Goal: Task Accomplishment & Management: Use online tool/utility

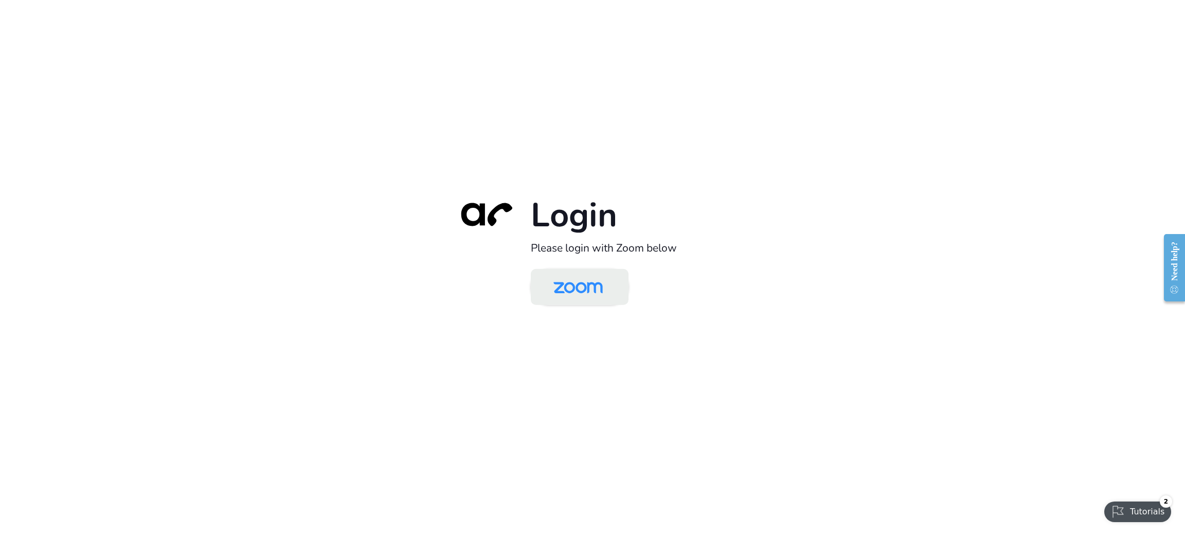
click at [585, 277] on img at bounding box center [578, 287] width 71 height 33
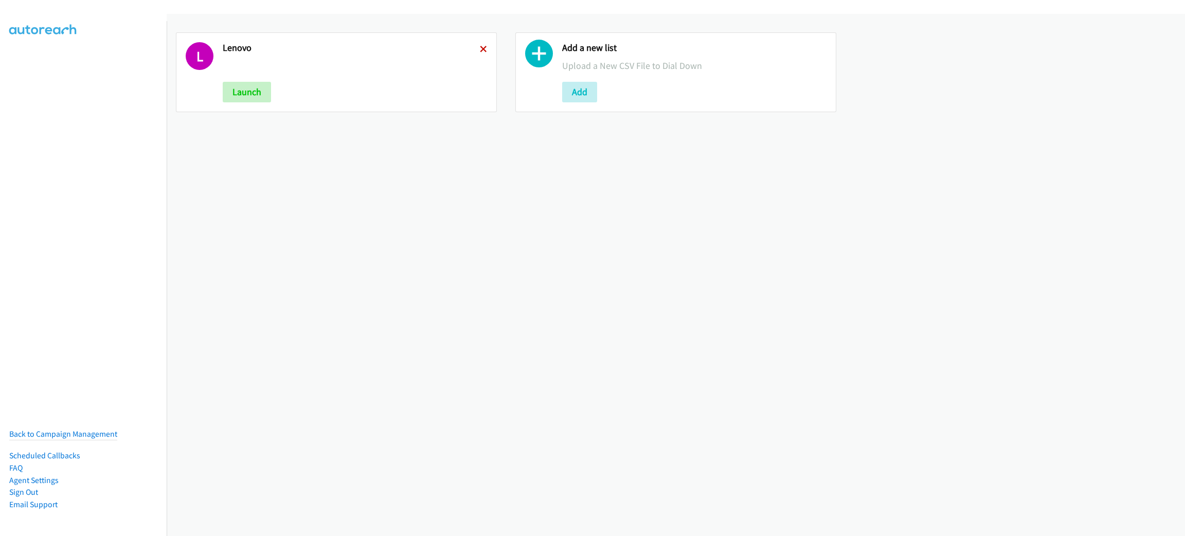
click at [480, 46] on icon at bounding box center [483, 49] width 7 height 7
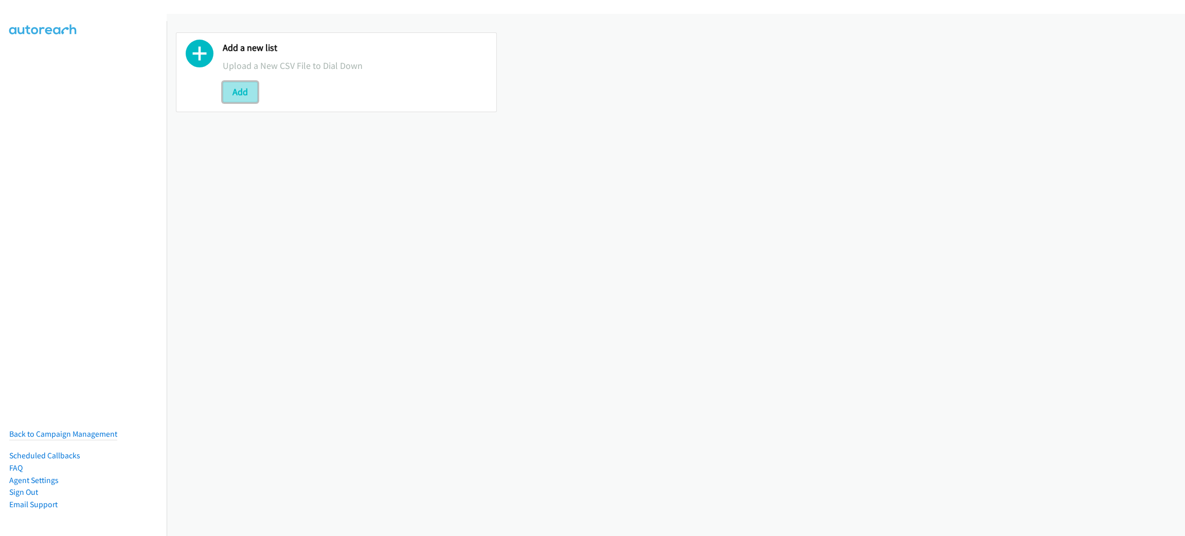
click at [256, 94] on button "Add" at bounding box center [240, 92] width 35 height 21
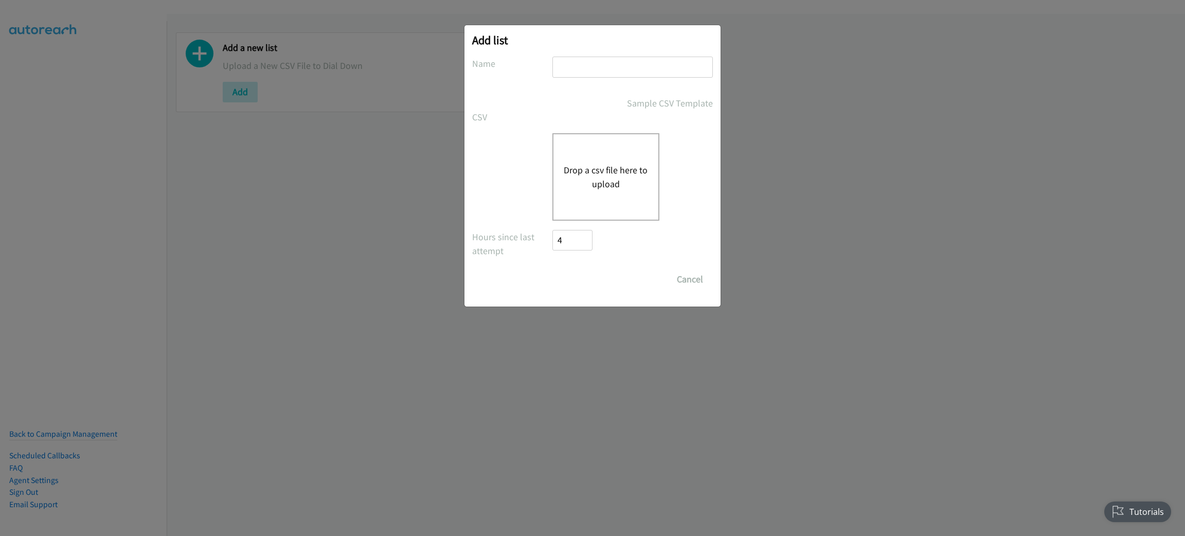
click at [629, 196] on div "Drop a csv file here to upload" at bounding box center [605, 176] width 107 height 87
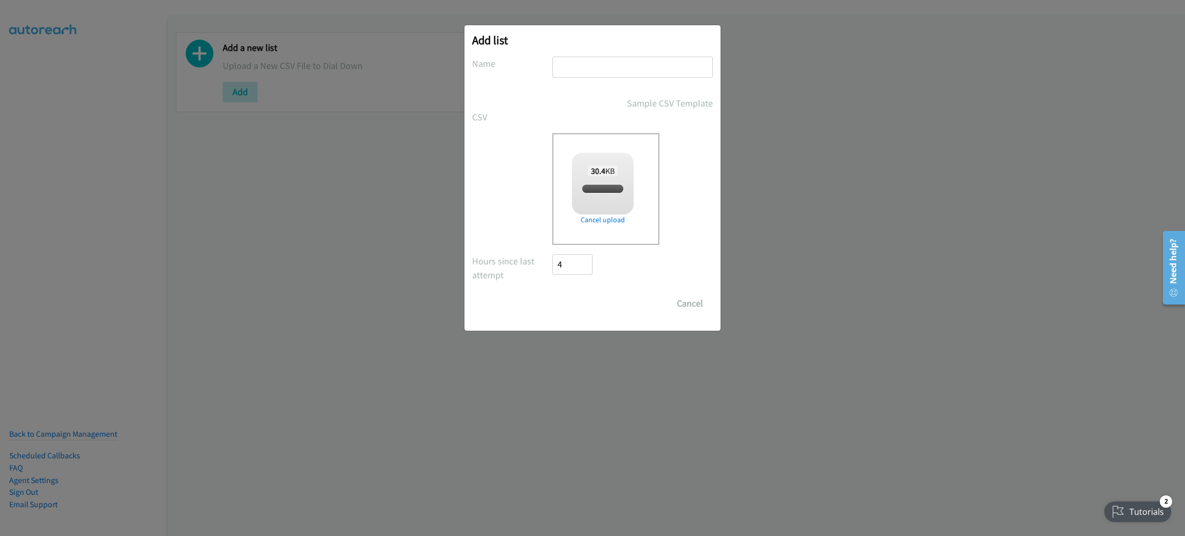
checkbox input "true"
click at [597, 75] on input "text" at bounding box center [632, 67] width 160 height 21
type input "CISCO"
click at [552, 293] on input "Save List" at bounding box center [579, 303] width 54 height 21
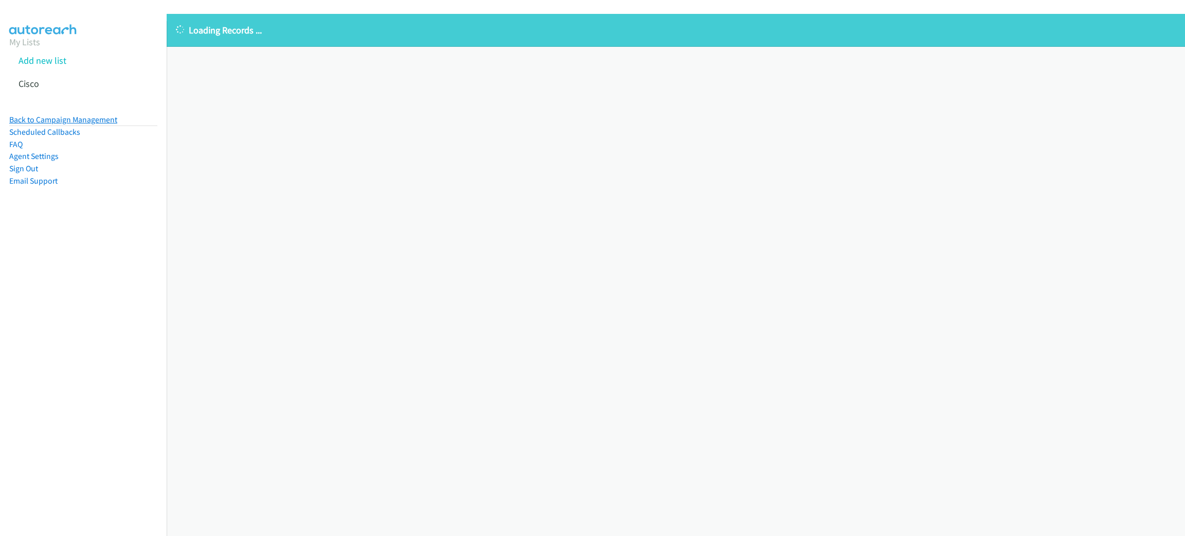
click at [74, 115] on link "Back to Campaign Management" at bounding box center [63, 120] width 108 height 10
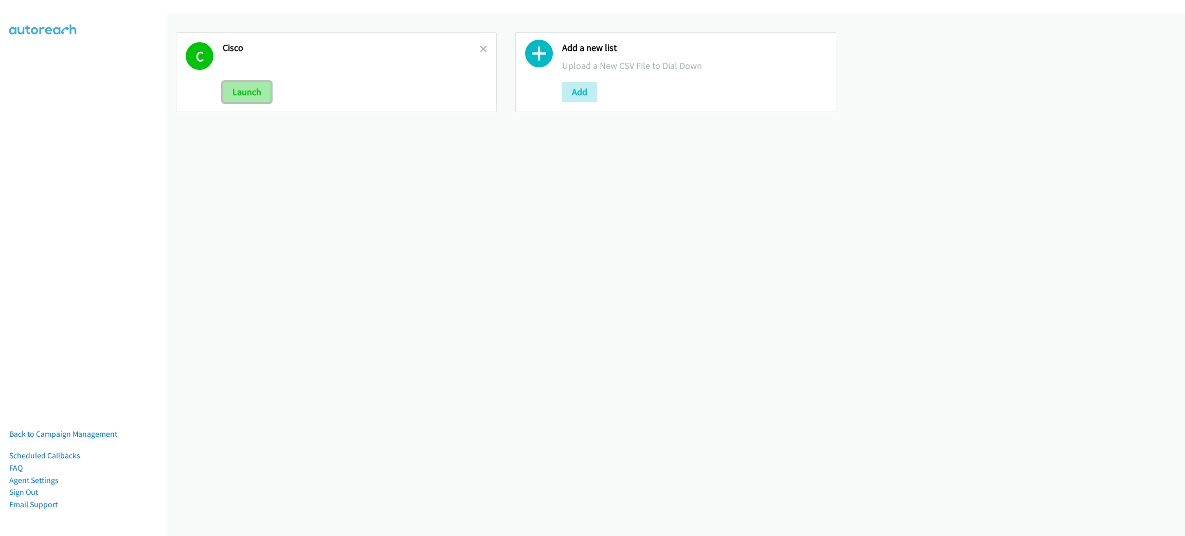
click at [230, 91] on button "Launch" at bounding box center [247, 92] width 48 height 21
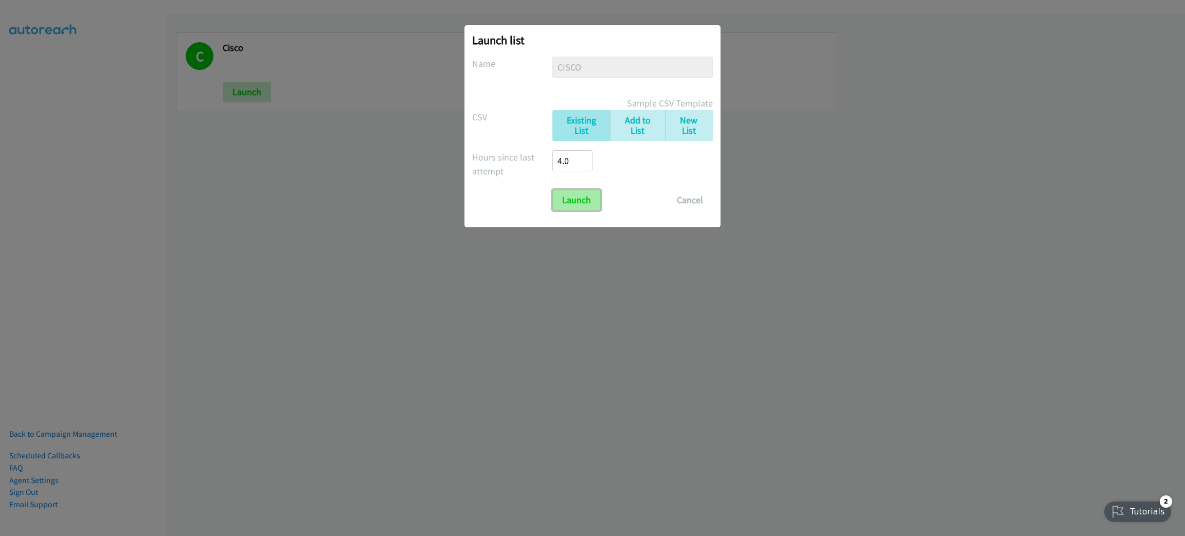
click at [582, 199] on input "Launch" at bounding box center [576, 200] width 48 height 21
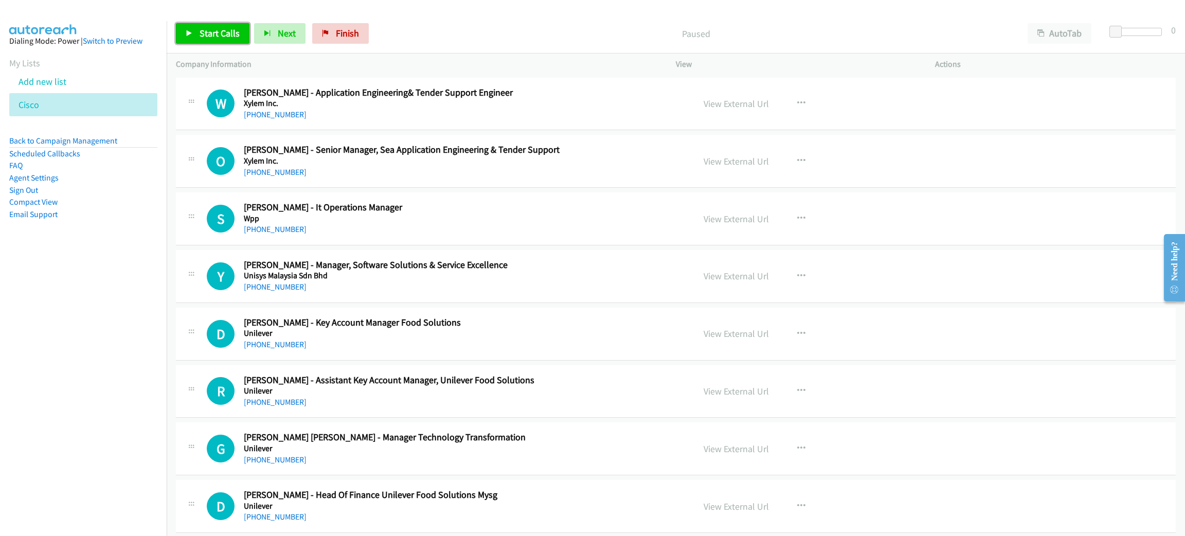
click at [225, 35] on span "Start Calls" at bounding box center [220, 33] width 40 height 12
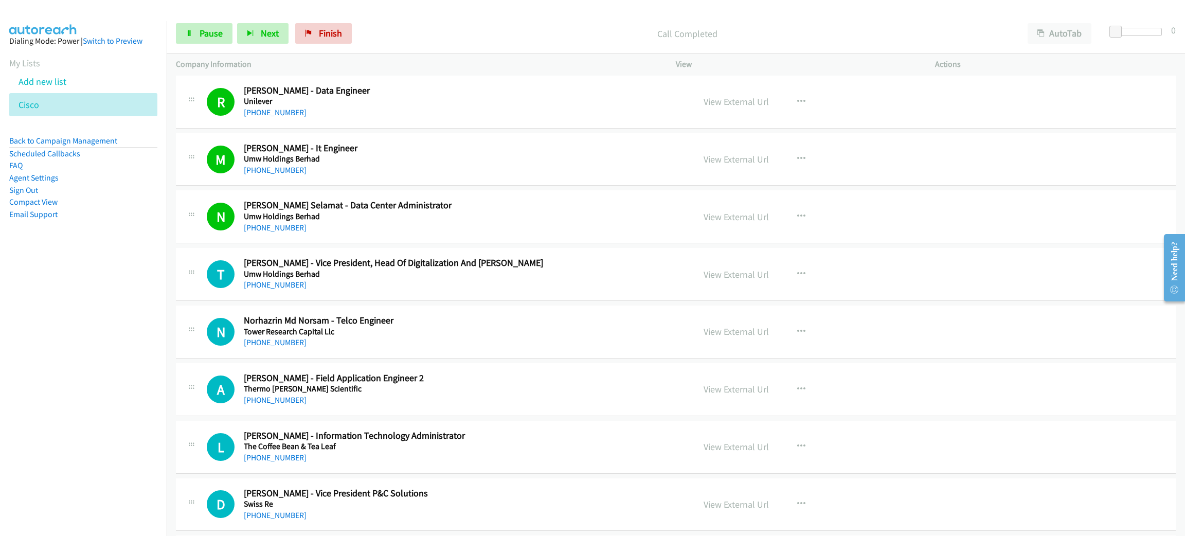
scroll to position [540, 0]
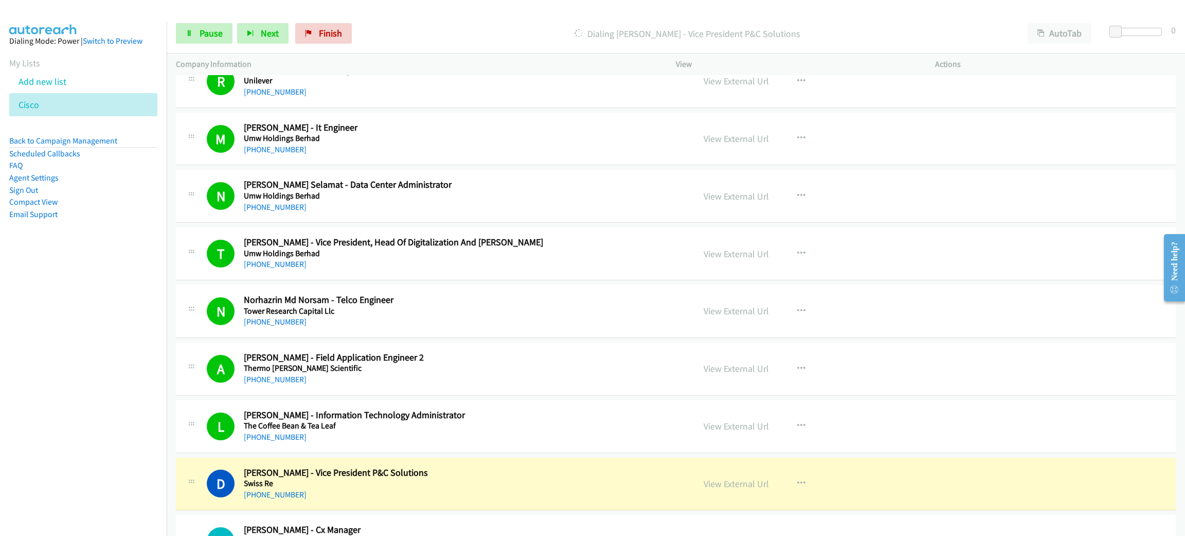
click at [142, 494] on nav "Dialing Mode: Power | Switch to Preview My Lists Add new list Cisco Back to Cam…" at bounding box center [83, 289] width 167 height 536
click at [755, 479] on link "View External Url" at bounding box center [736, 484] width 65 height 12
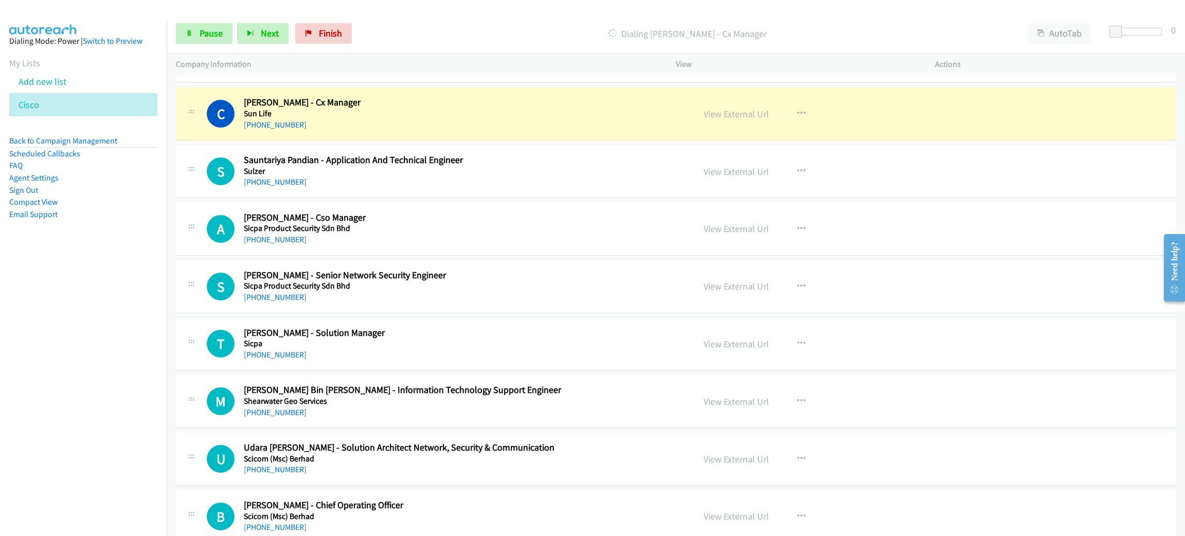
scroll to position [1003, 0]
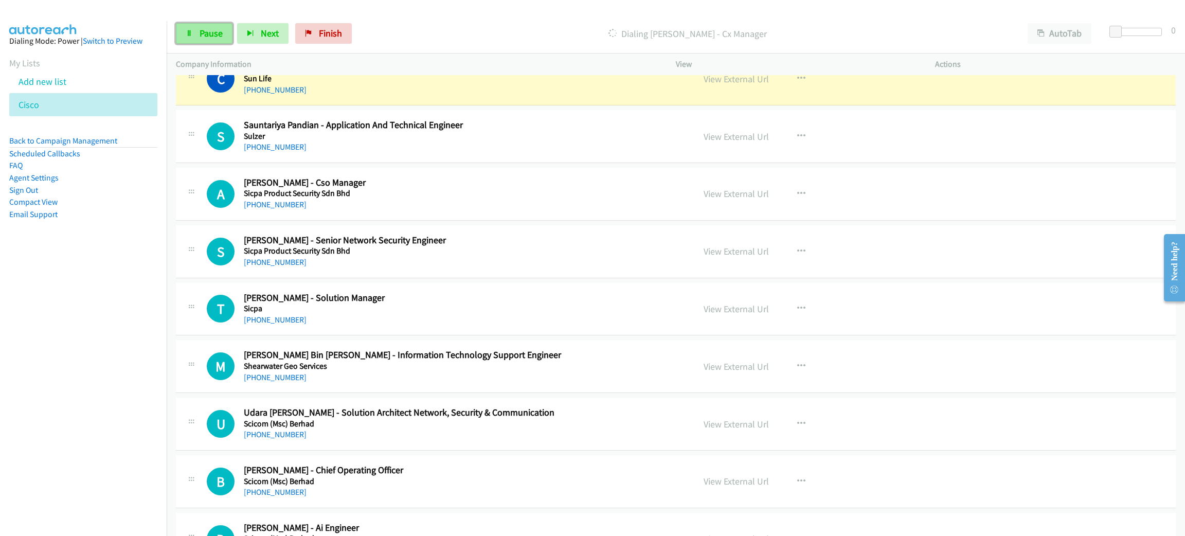
click at [189, 29] on link "Pause" at bounding box center [204, 33] width 57 height 21
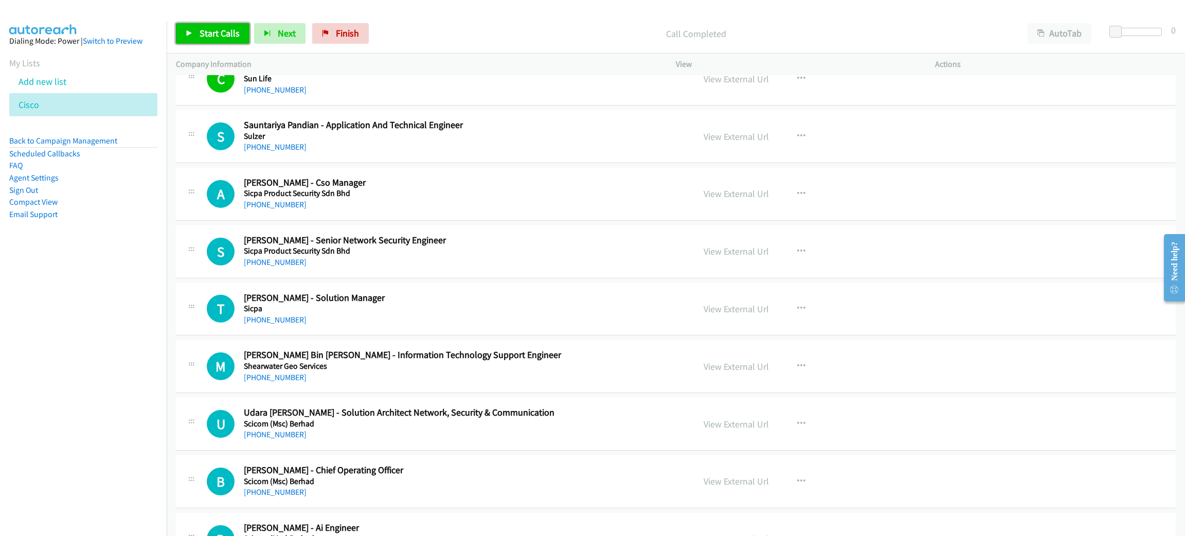
click at [239, 27] on link "Start Calls" at bounding box center [213, 33] width 74 height 21
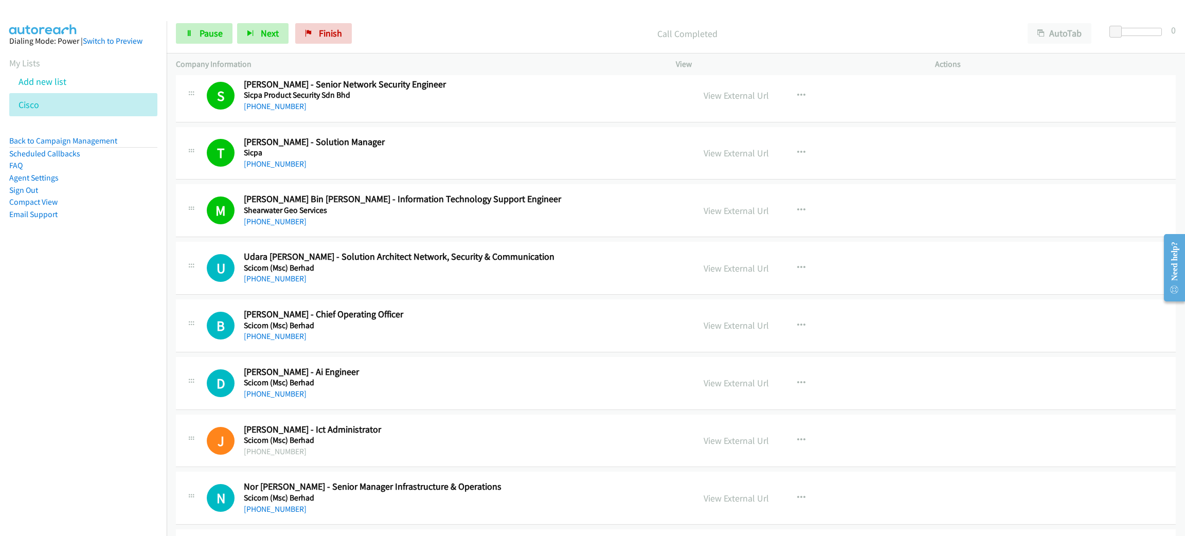
scroll to position [1234, 0]
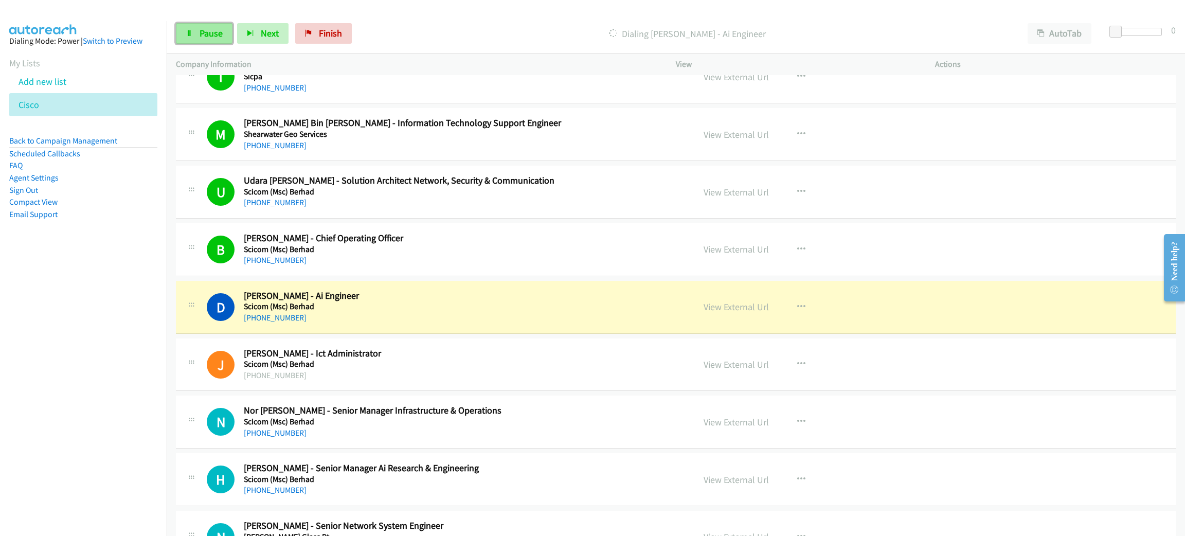
click at [200, 37] on span "Pause" at bounding box center [211, 33] width 23 height 12
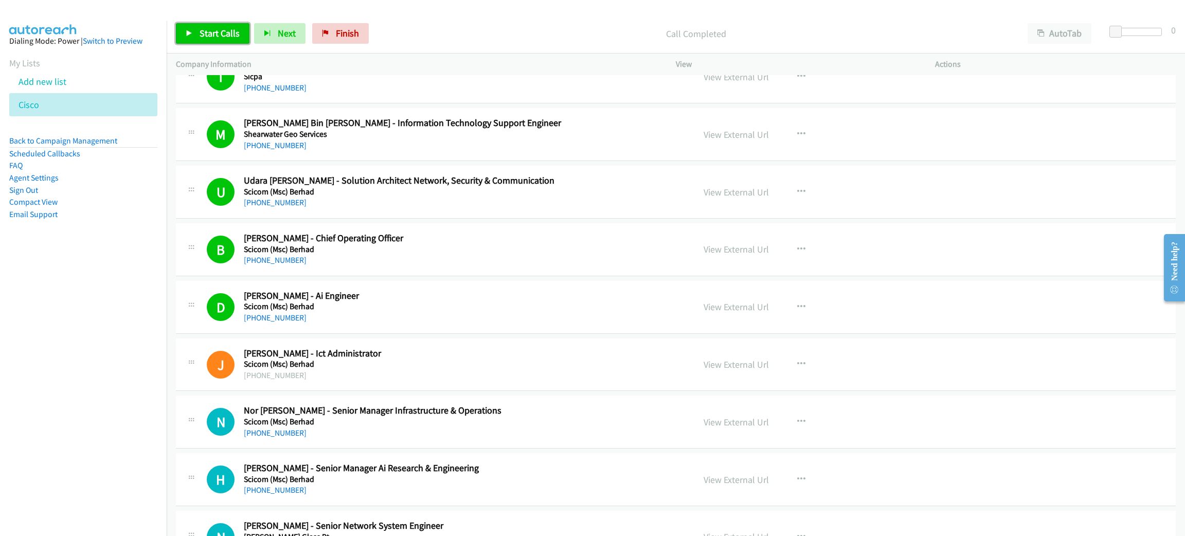
click at [226, 36] on span "Start Calls" at bounding box center [220, 33] width 40 height 12
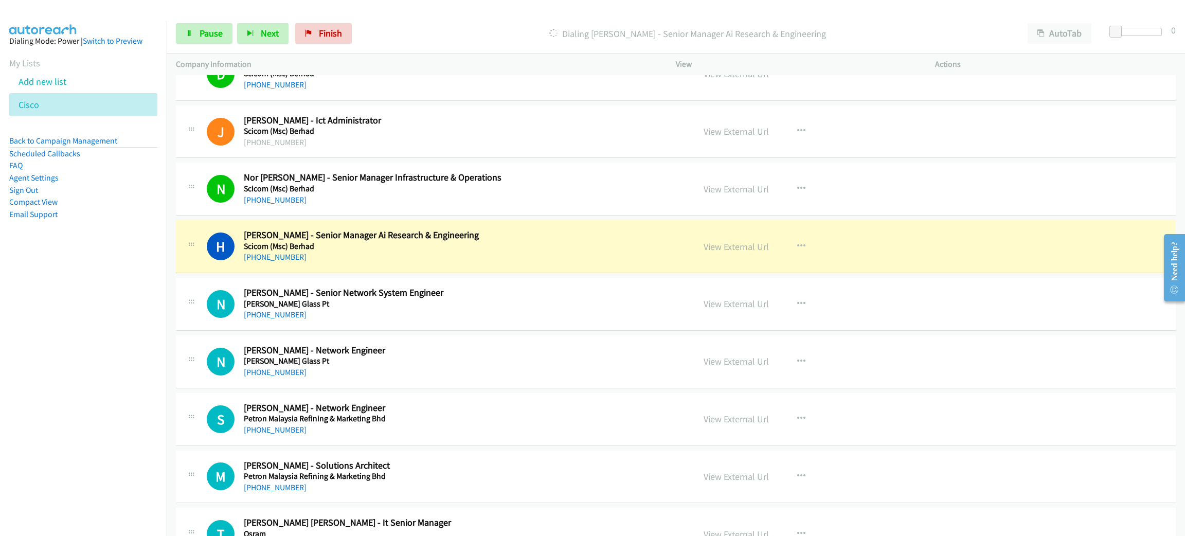
scroll to position [1543, 0]
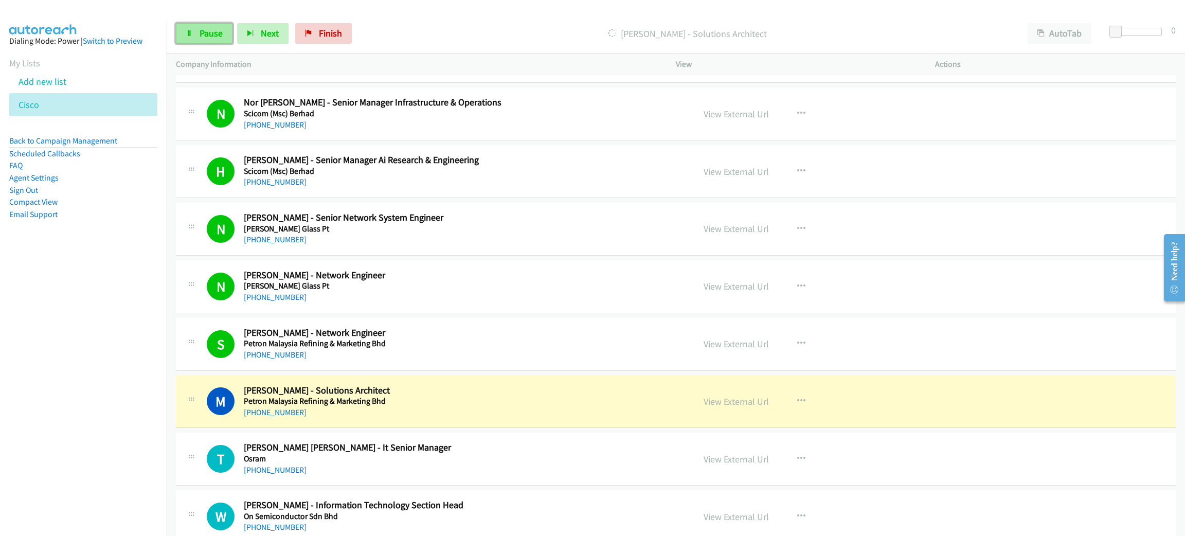
click at [205, 26] on link "Pause" at bounding box center [204, 33] width 57 height 21
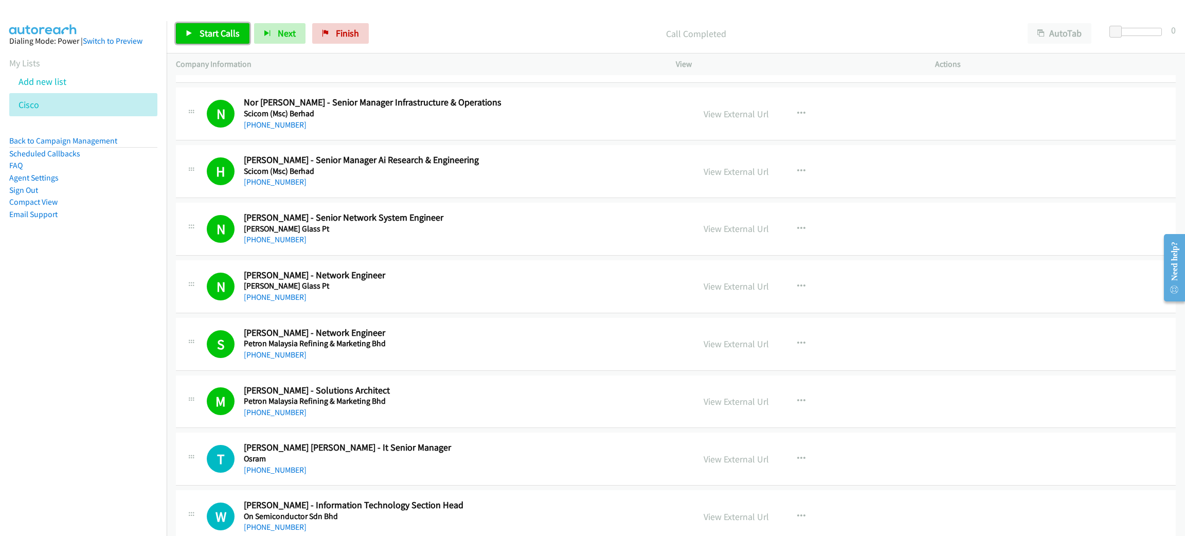
click at [219, 26] on link "Start Calls" at bounding box center [213, 33] width 74 height 21
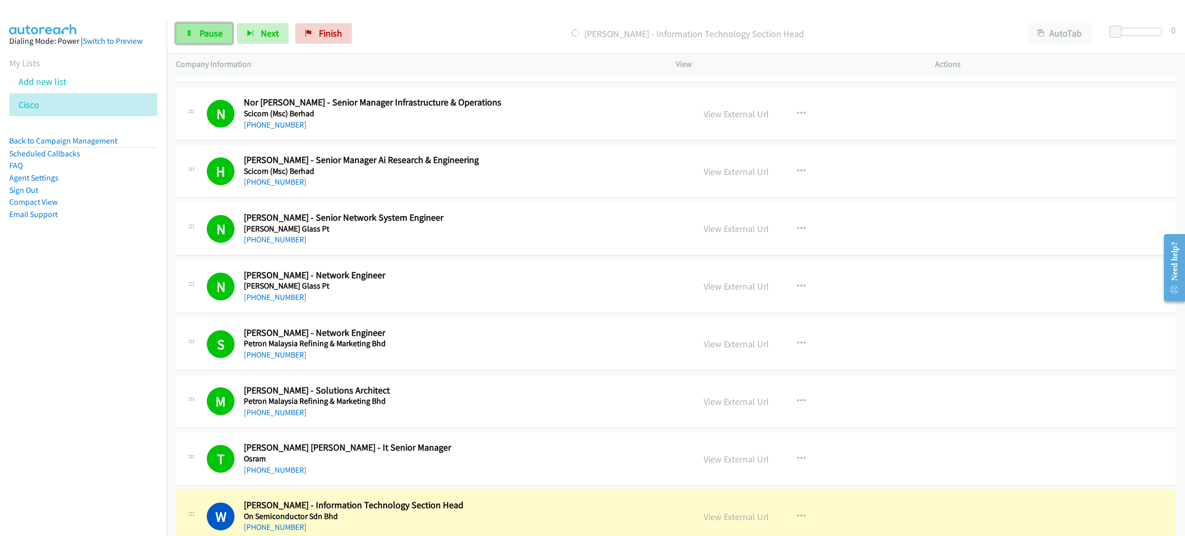
click at [206, 35] on span "Pause" at bounding box center [211, 33] width 23 height 12
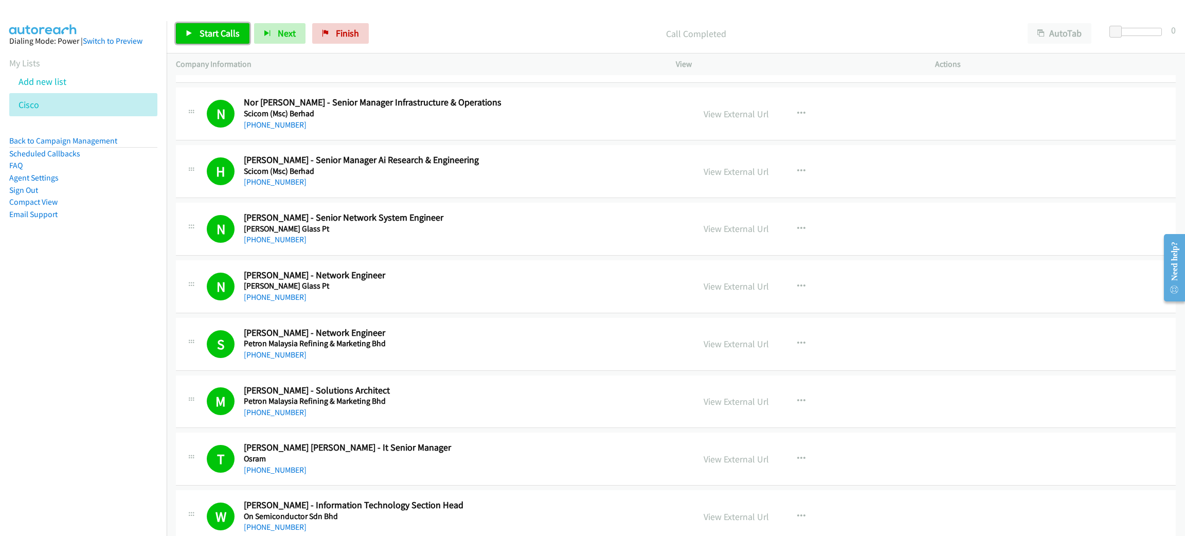
click at [220, 27] on span "Start Calls" at bounding box center [220, 33] width 40 height 12
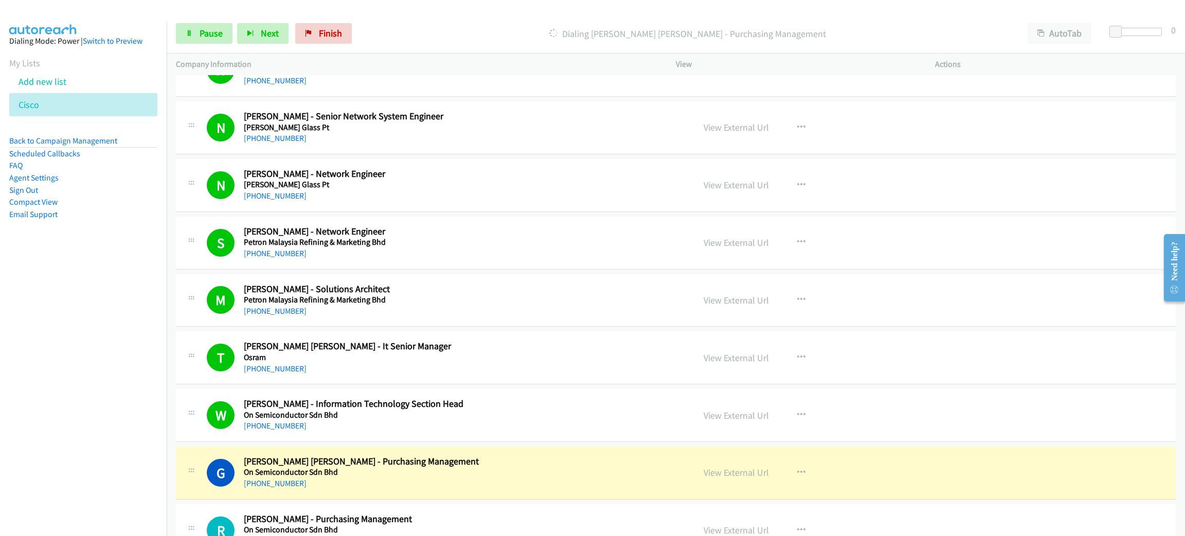
scroll to position [2006, 0]
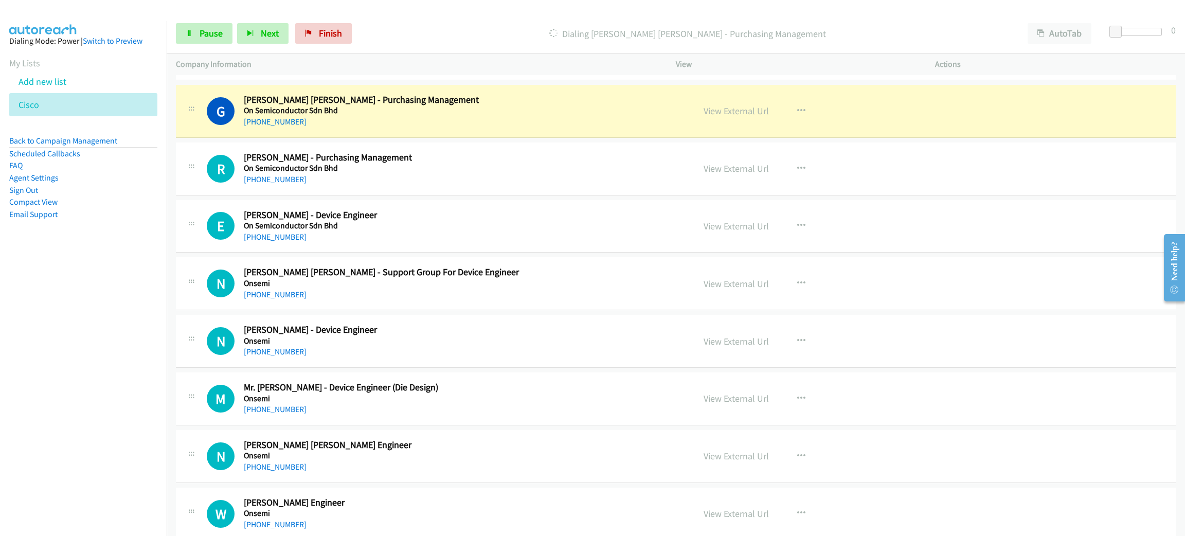
click at [91, 361] on nav "Dialing Mode: Power | Switch to Preview My Lists Add new list Cisco Back to Cam…" at bounding box center [83, 289] width 167 height 536
click at [733, 118] on div "View External Url" at bounding box center [736, 111] width 65 height 14
click at [733, 115] on link "View External Url" at bounding box center [736, 111] width 65 height 12
click at [203, 11] on div at bounding box center [588, 20] width 1176 height 40
click at [205, 22] on div "Start Calls Pause Next Finish Dialing Gee Sern Yong - Purchasing Management Aut…" at bounding box center [676, 34] width 1018 height 40
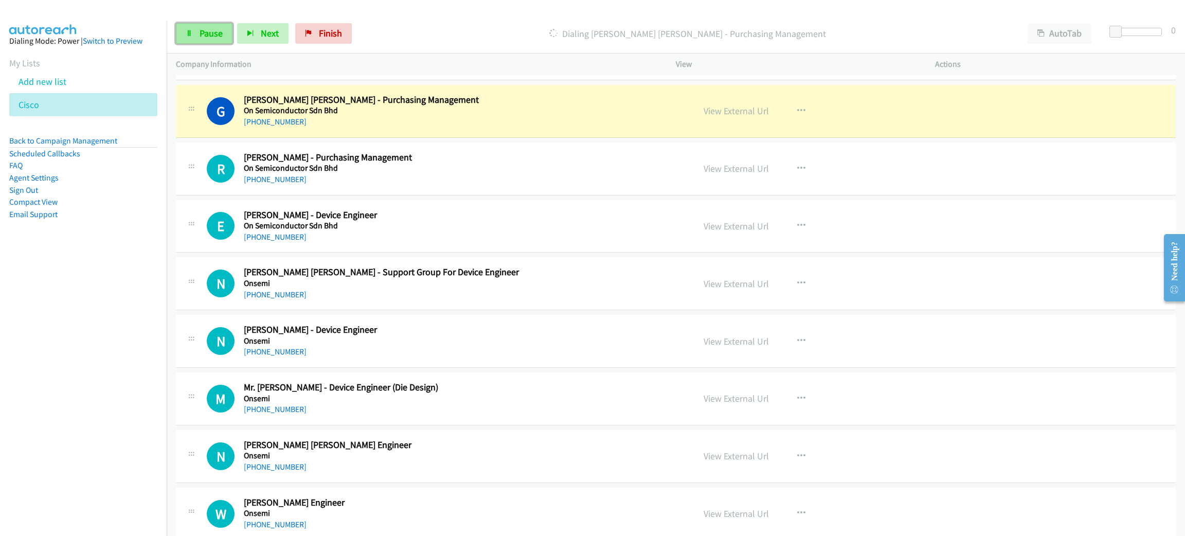
click at [205, 29] on span "Pause" at bounding box center [211, 33] width 23 height 12
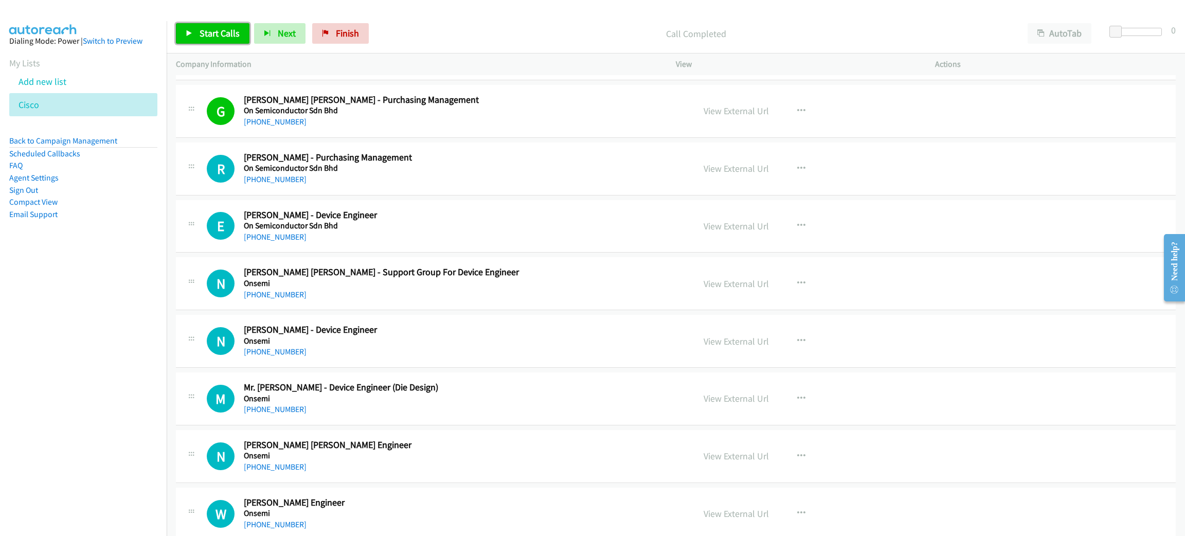
click at [202, 39] on span "Start Calls" at bounding box center [220, 33] width 40 height 12
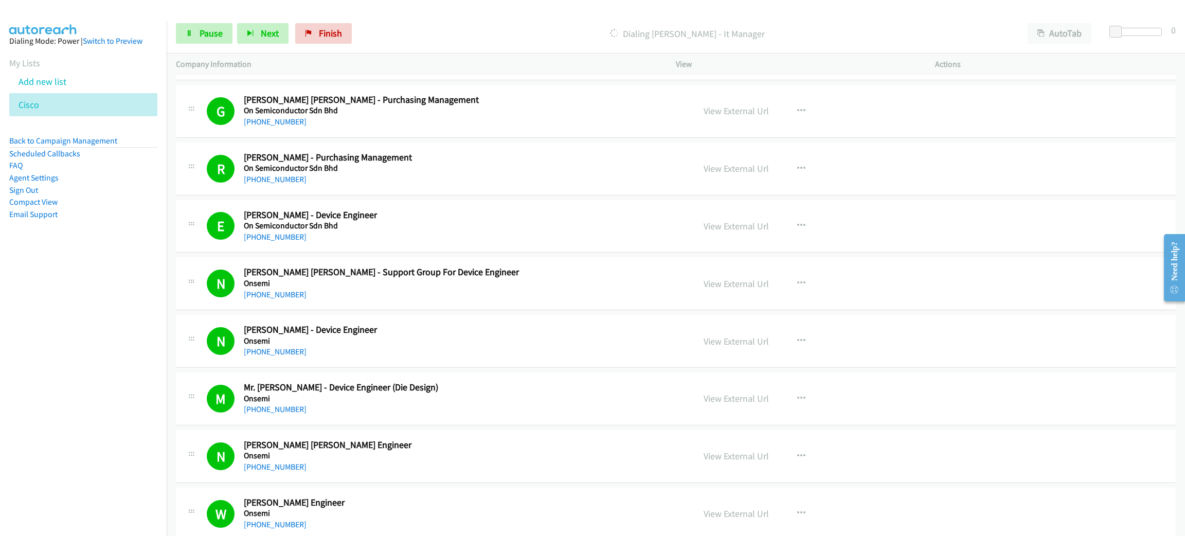
scroll to position [2315, 0]
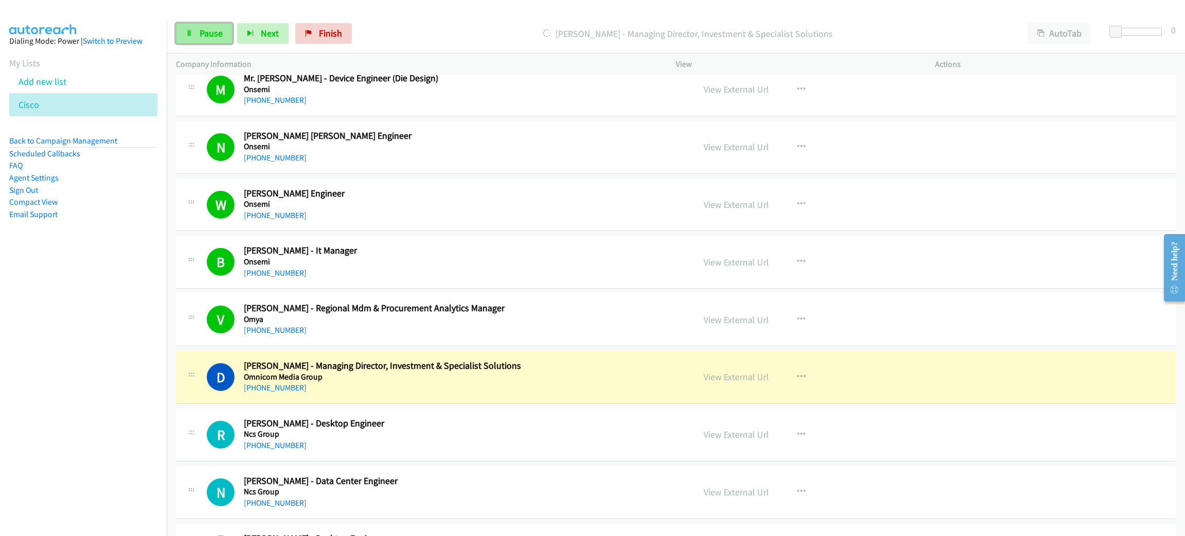
click at [201, 28] on span "Pause" at bounding box center [211, 33] width 23 height 12
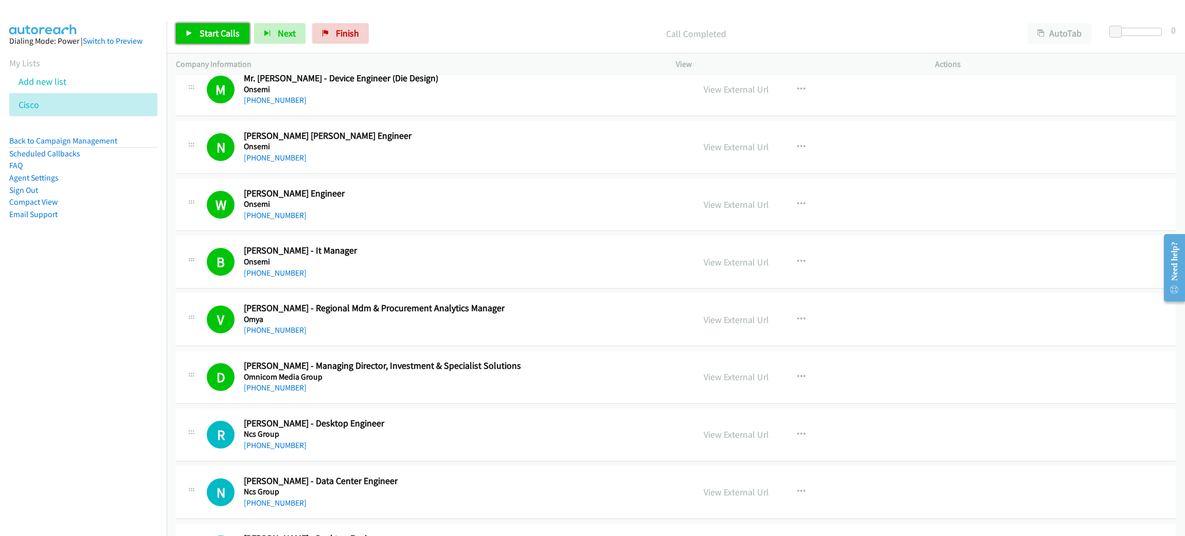
click at [183, 35] on link "Start Calls" at bounding box center [213, 33] width 74 height 21
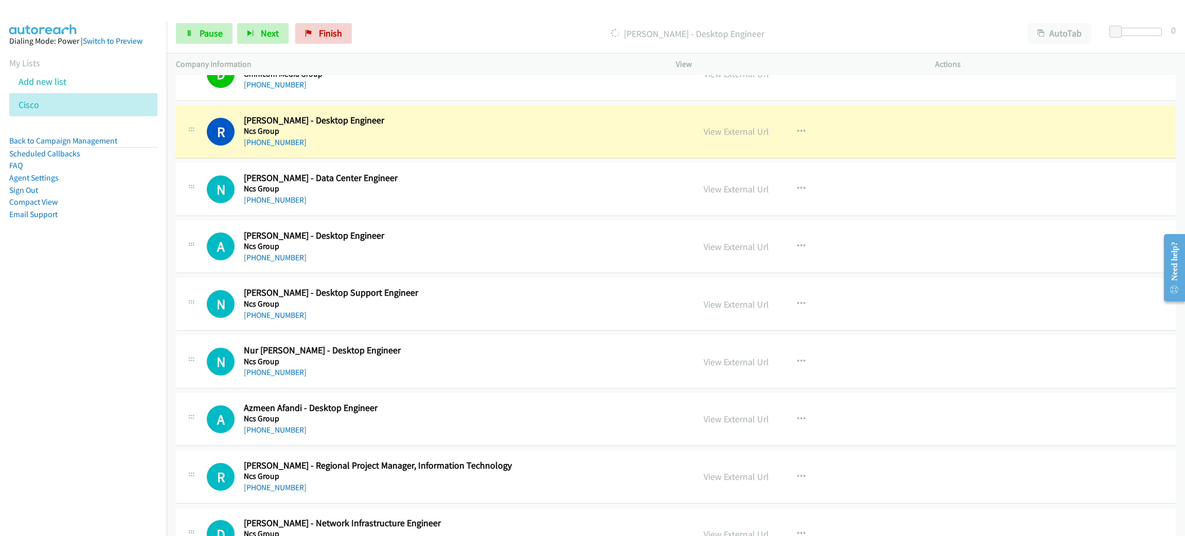
scroll to position [2623, 0]
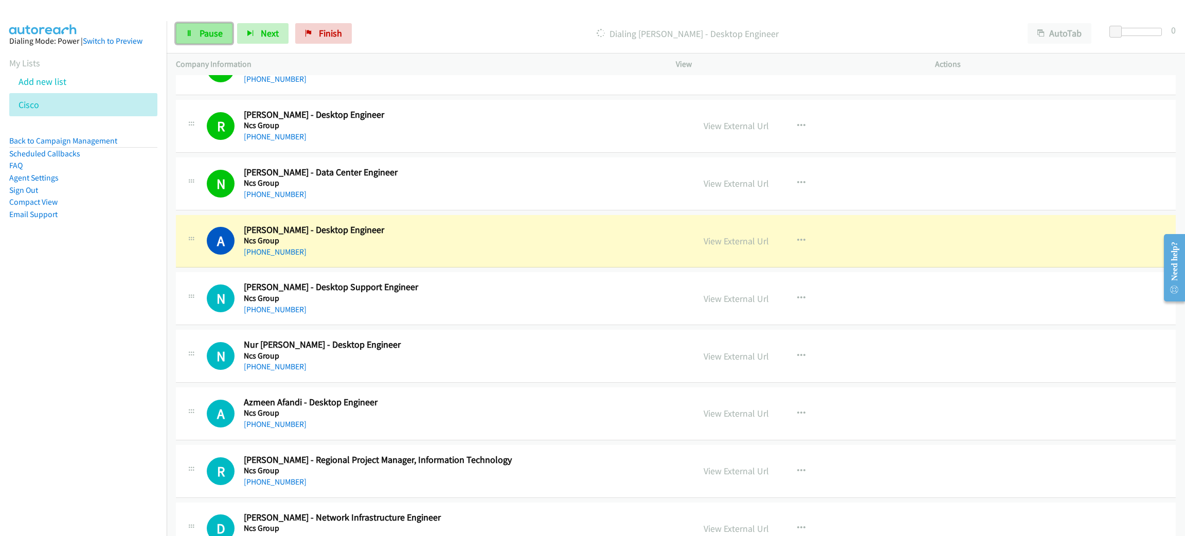
click at [199, 26] on link "Pause" at bounding box center [204, 33] width 57 height 21
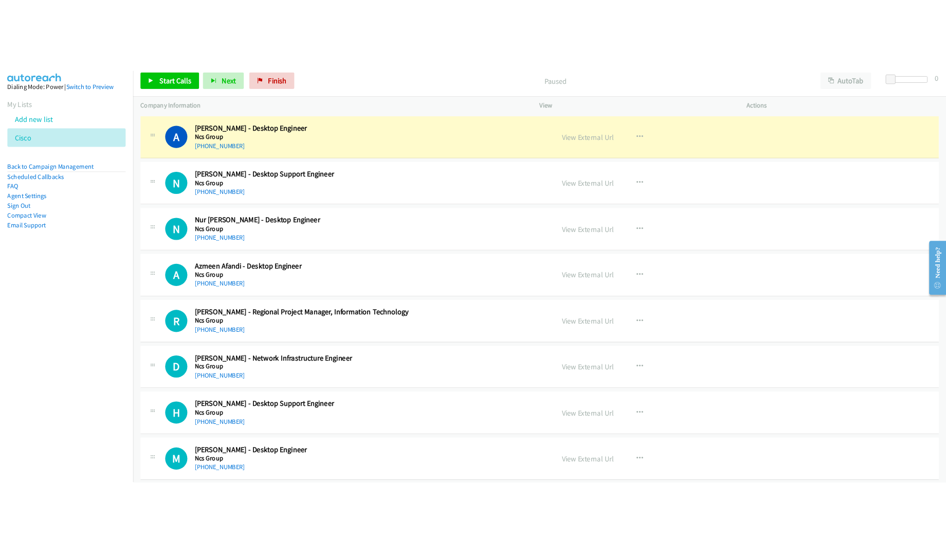
scroll to position [2777, 0]
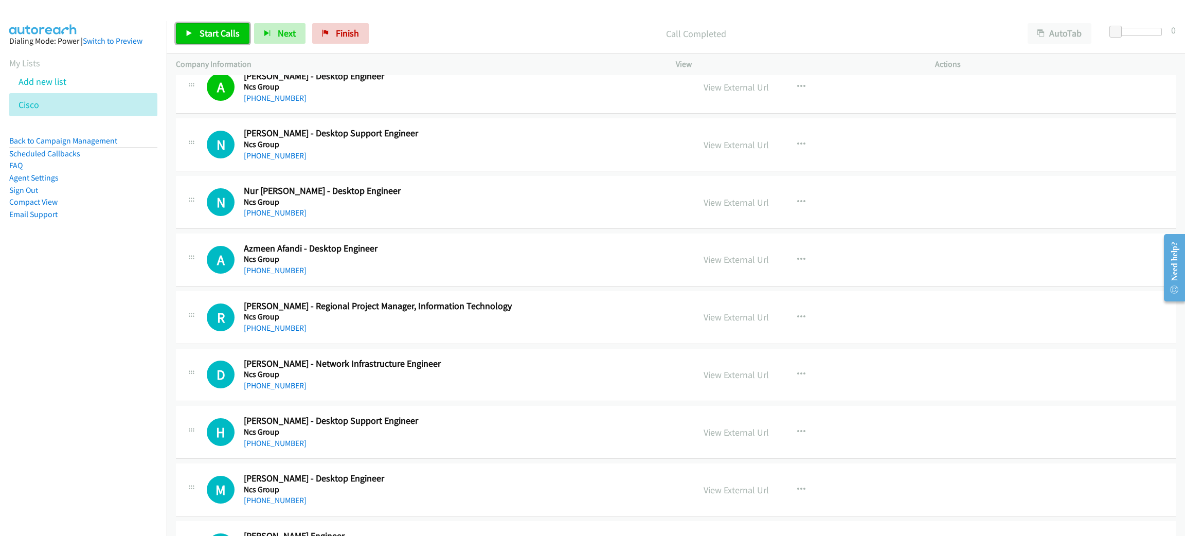
click at [226, 35] on span "Start Calls" at bounding box center [220, 33] width 40 height 12
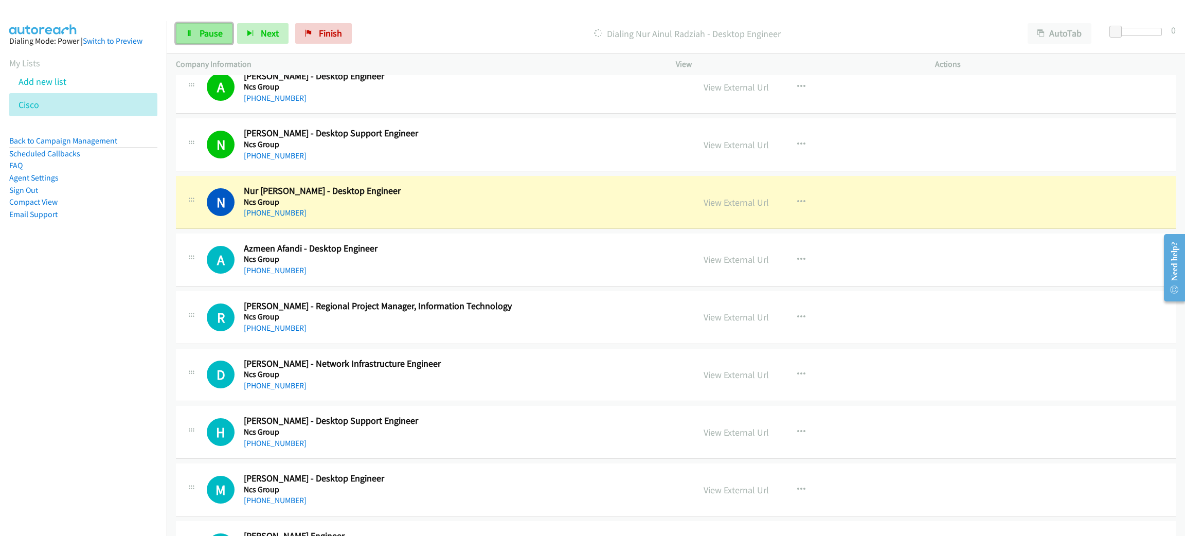
click at [195, 32] on link "Pause" at bounding box center [204, 33] width 57 height 21
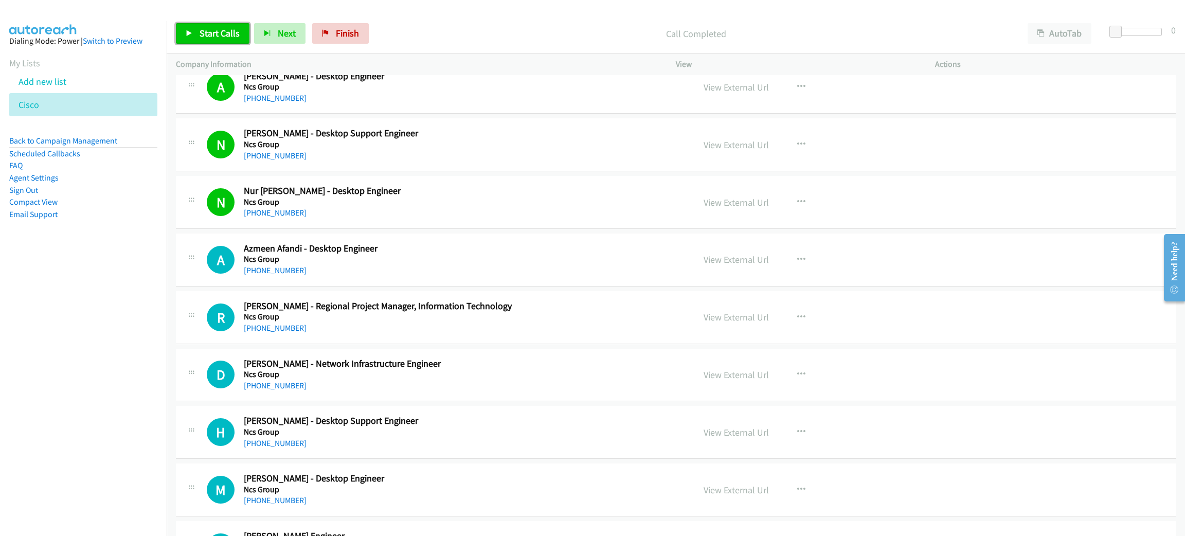
click at [228, 33] on span "Start Calls" at bounding box center [220, 33] width 40 height 12
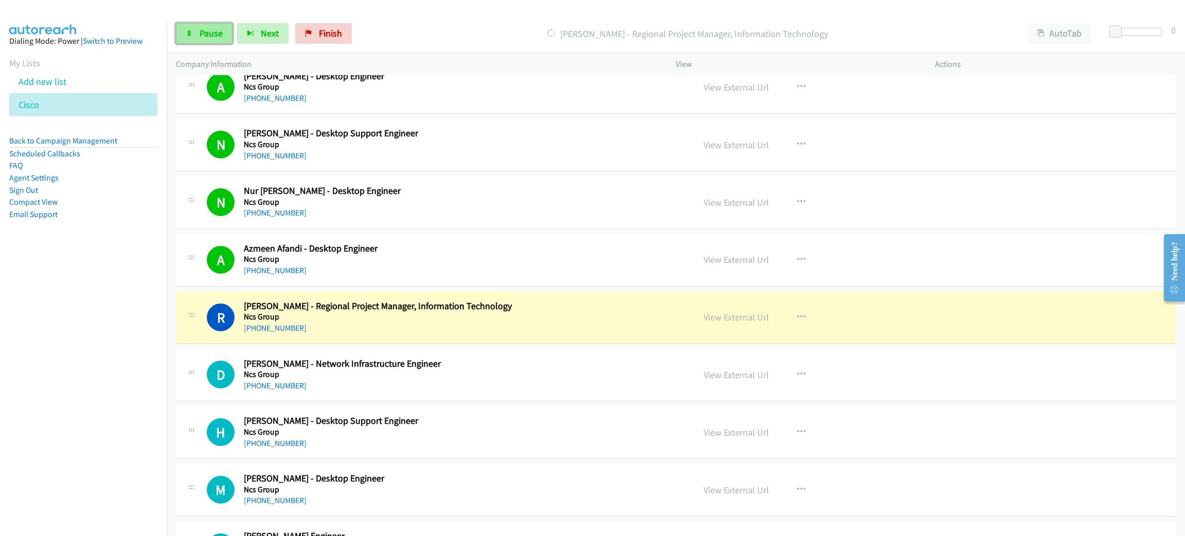
click at [205, 33] on span "Pause" at bounding box center [211, 33] width 23 height 12
click at [726, 317] on link "View External Url" at bounding box center [736, 317] width 65 height 12
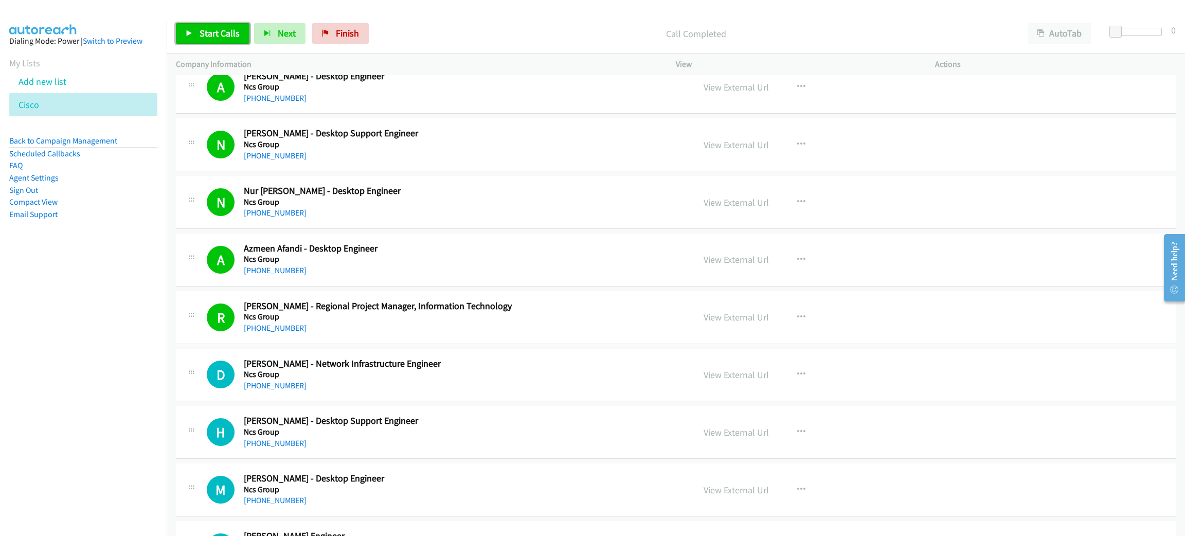
click at [234, 29] on span "Start Calls" at bounding box center [220, 33] width 40 height 12
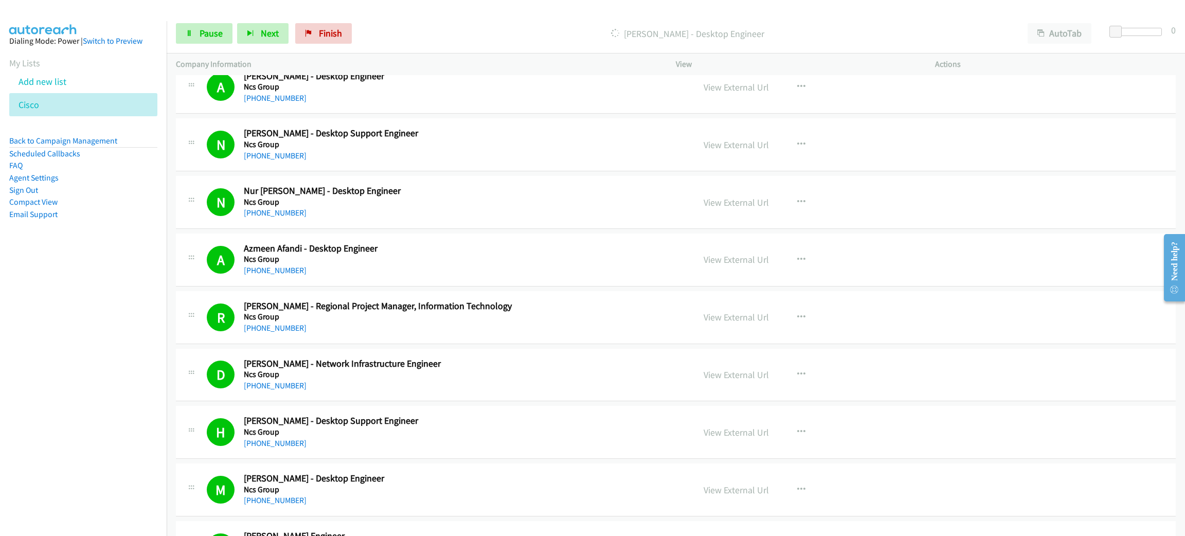
click at [1166, 234] on div "Need help?" at bounding box center [1174, 267] width 21 height 67
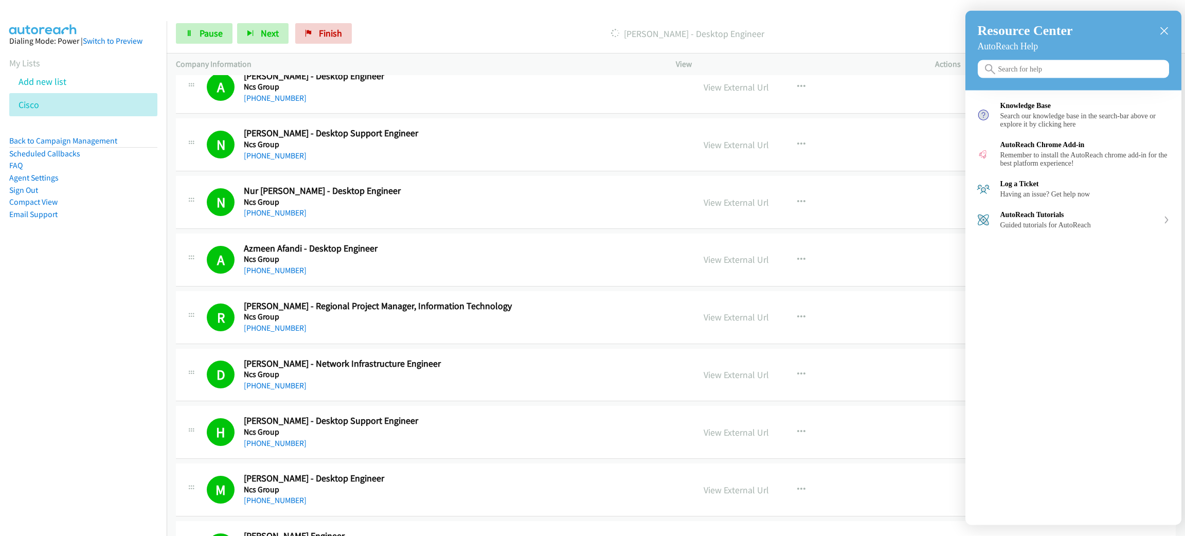
click at [1147, 294] on div "Resource Center AutoReach Help Help Get the help you need from our knowledge ba…" at bounding box center [1073, 268] width 216 height 514
drag, startPoint x: 1168, startPoint y: 9, endPoint x: 1177, endPoint y: 15, distance: 10.7
click at [1178, 0] on main "Need help? Resource Center AutoReach Help Help Get the help you need from our k…" at bounding box center [592, 0] width 1185 height 0
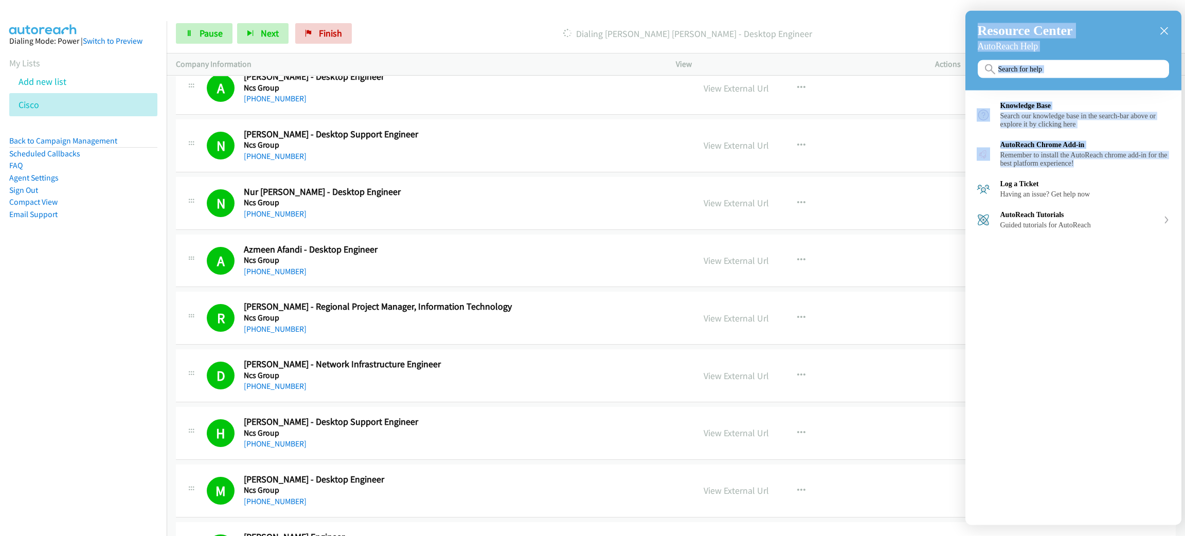
click at [1165, 32] on icon "close resource center" at bounding box center [1164, 31] width 8 height 8
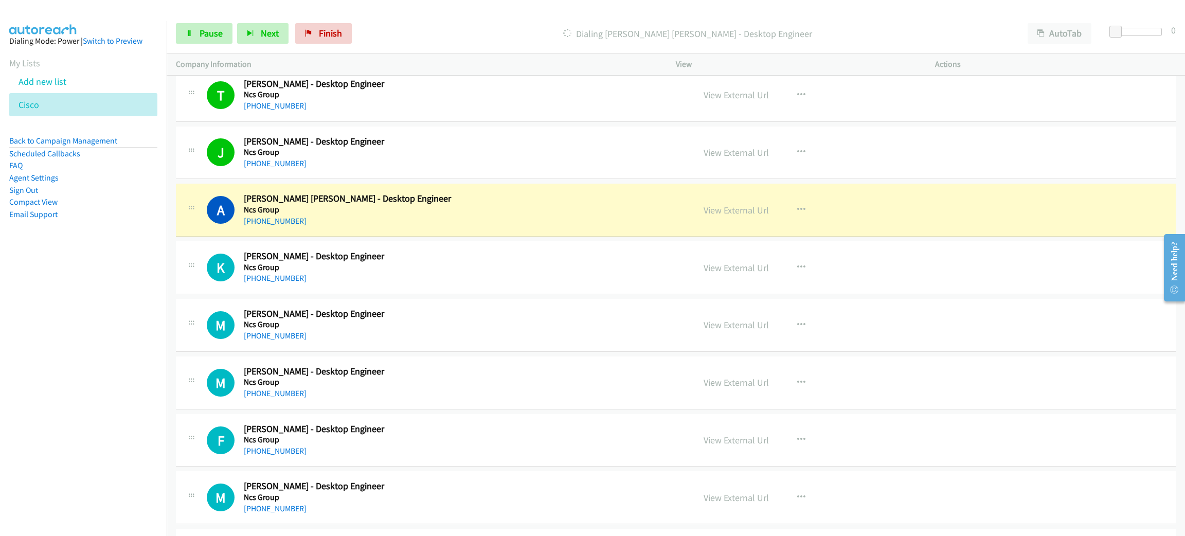
scroll to position [3549, 0]
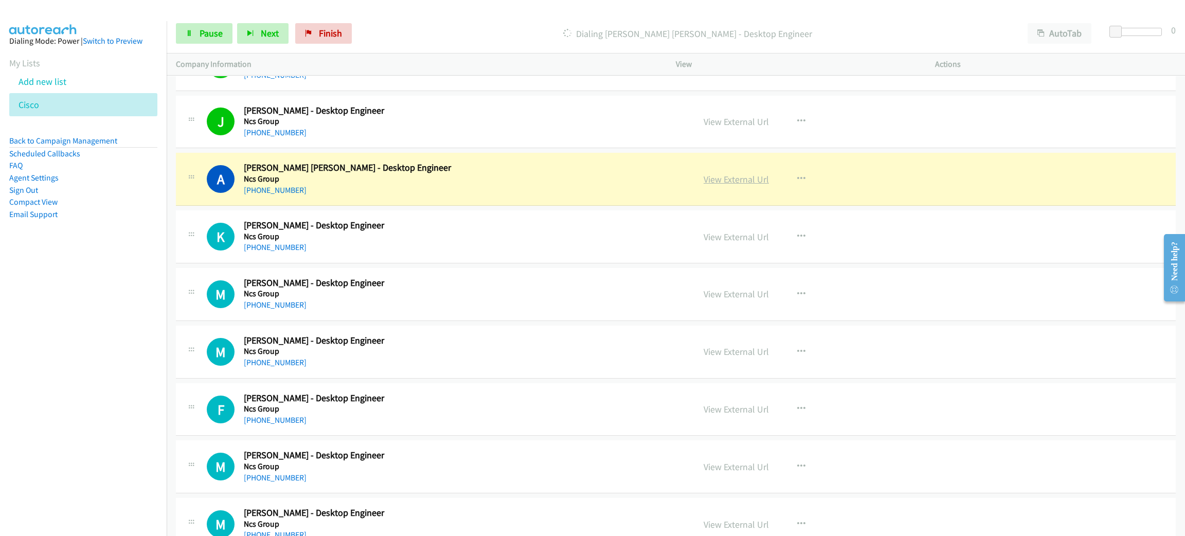
click at [726, 181] on link "View External Url" at bounding box center [736, 179] width 65 height 12
click at [214, 37] on span "Pause" at bounding box center [211, 33] width 23 height 12
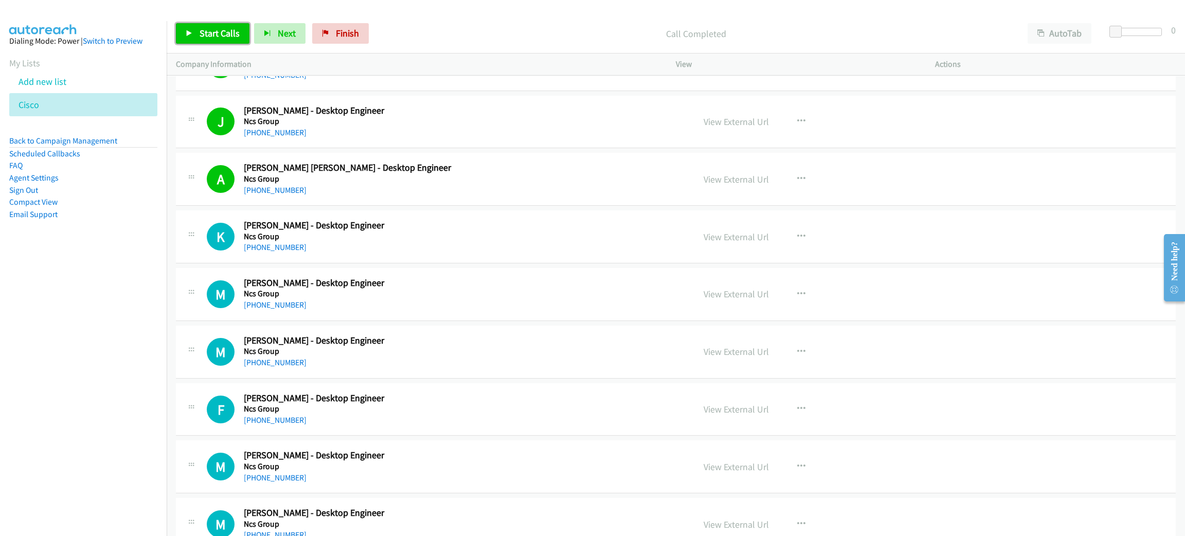
click at [212, 38] on span "Start Calls" at bounding box center [220, 33] width 40 height 12
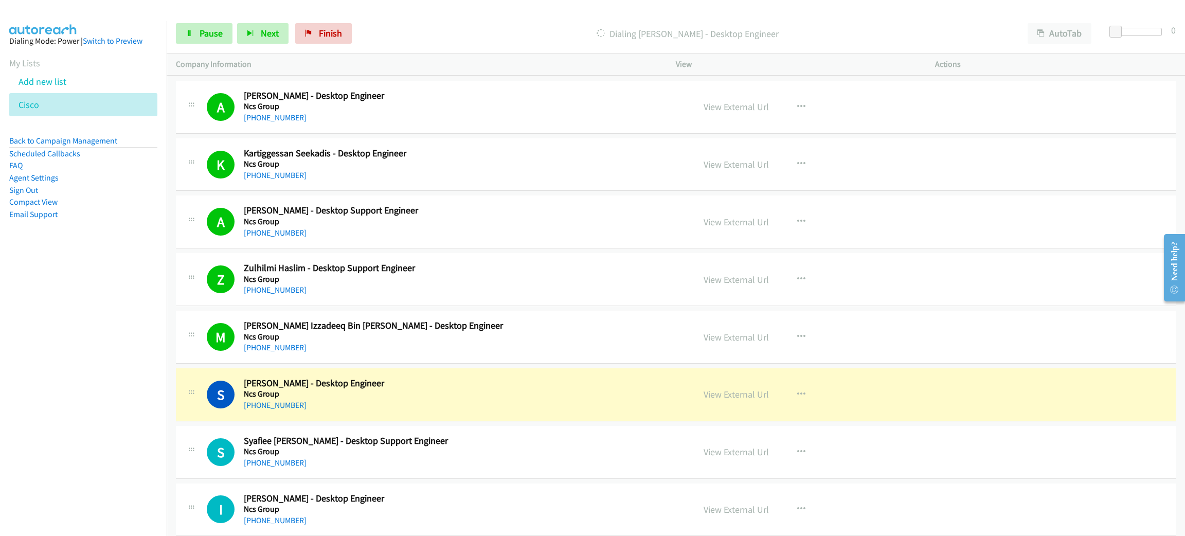
scroll to position [4089, 0]
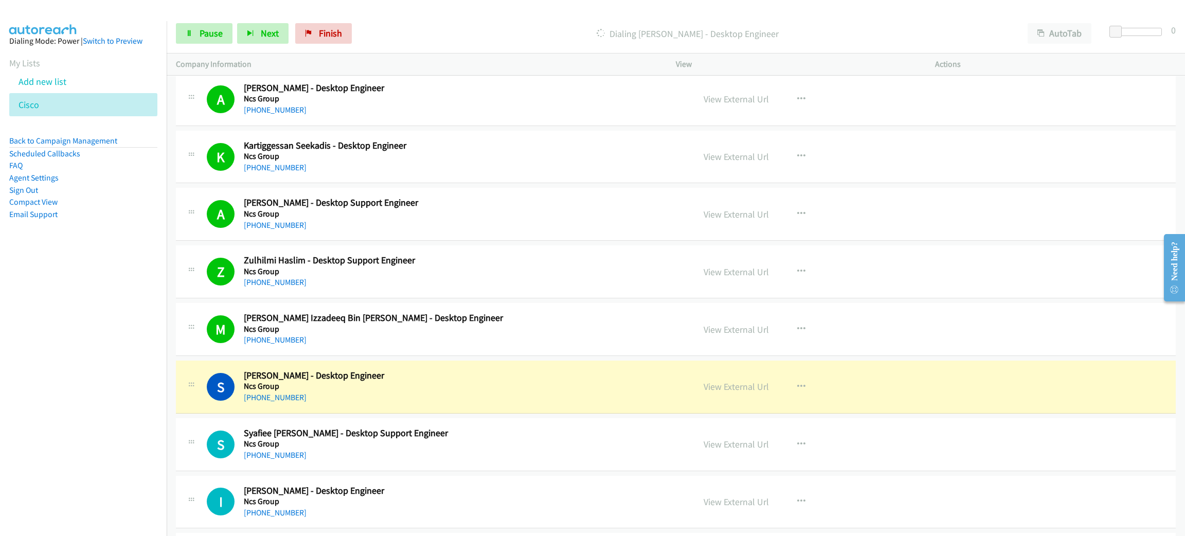
drag, startPoint x: 410, startPoint y: 377, endPoint x: 430, endPoint y: 376, distance: 20.1
click at [713, 392] on link "View External Url" at bounding box center [736, 387] width 65 height 12
click at [189, 35] on icon at bounding box center [189, 33] width 7 height 7
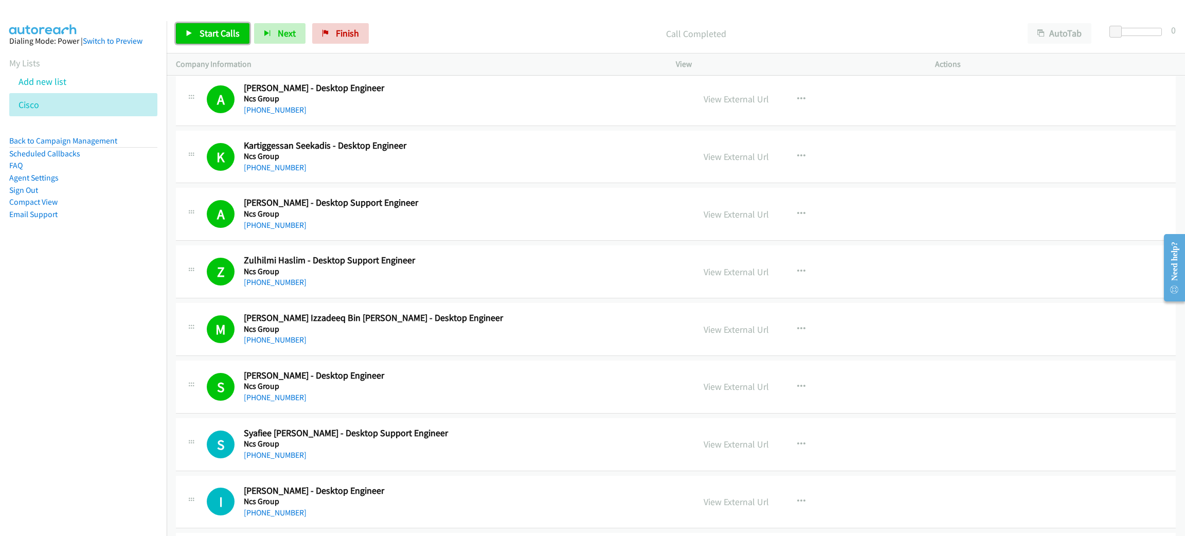
click at [218, 40] on link "Start Calls" at bounding box center [213, 33] width 74 height 21
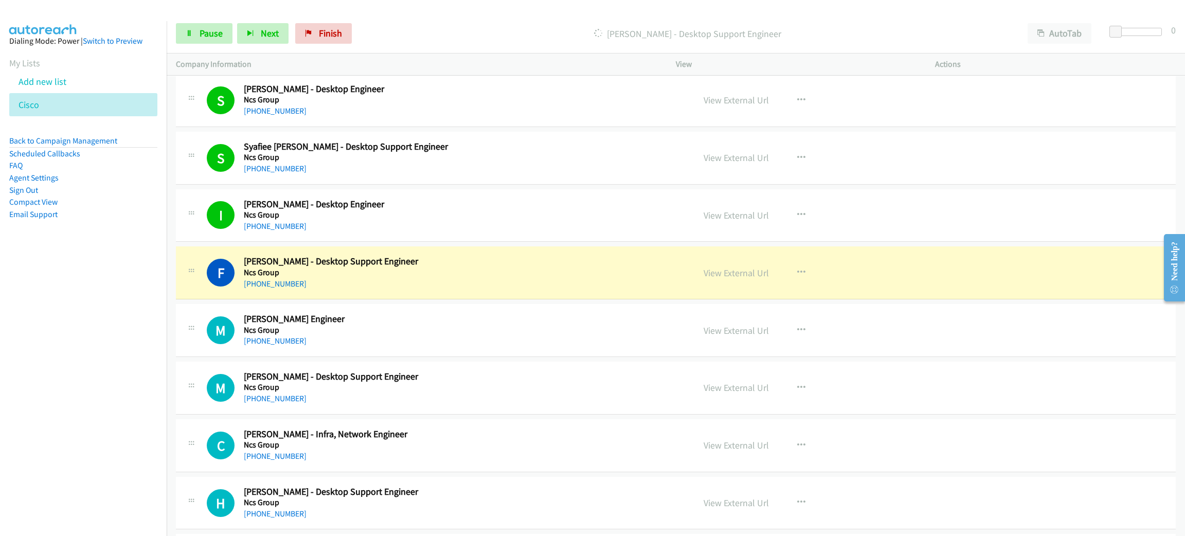
scroll to position [4475, 0]
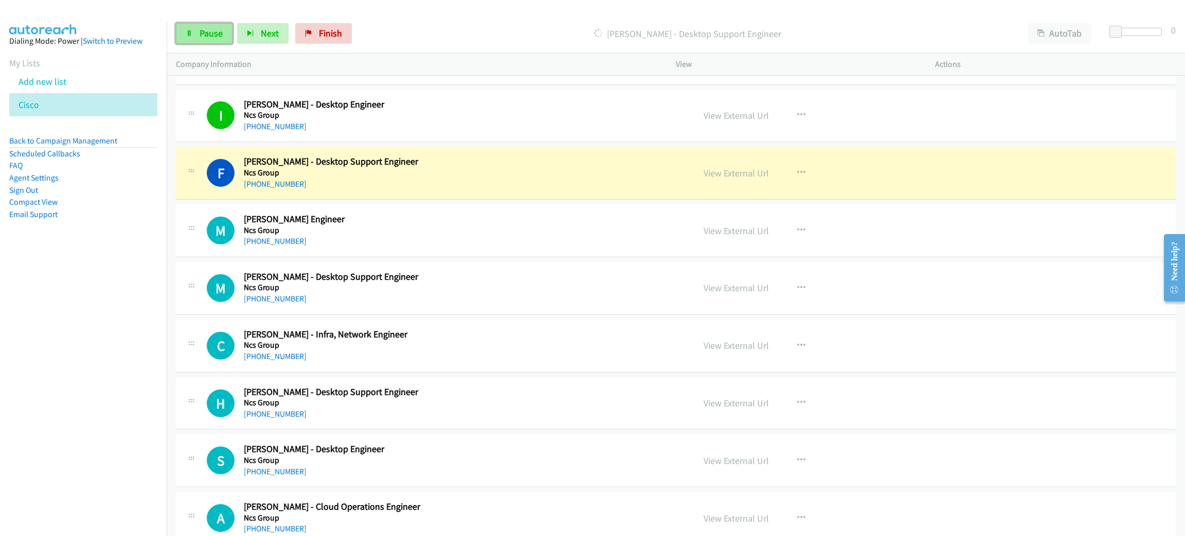
click at [214, 33] on span "Pause" at bounding box center [211, 33] width 23 height 12
click at [733, 179] on link "View External Url" at bounding box center [736, 173] width 65 height 12
